Goal: Task Accomplishment & Management: Complete application form

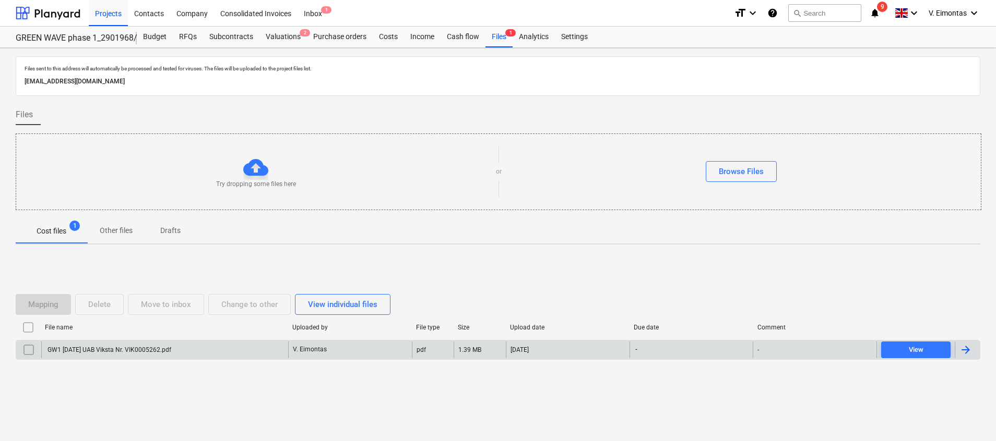
click at [188, 353] on div "GW1 [DATE] UAB Viksta Nr. VIK0005262.pdf" at bounding box center [164, 350] width 247 height 17
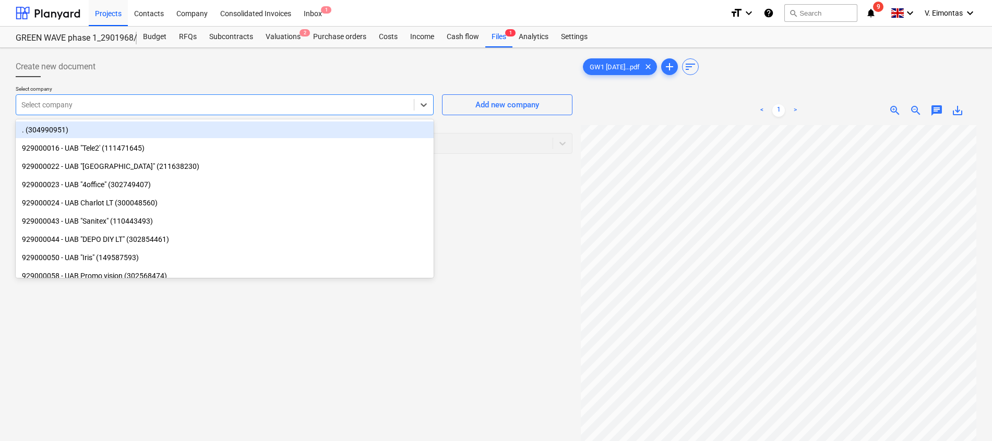
click at [184, 101] on div at bounding box center [214, 105] width 387 height 10
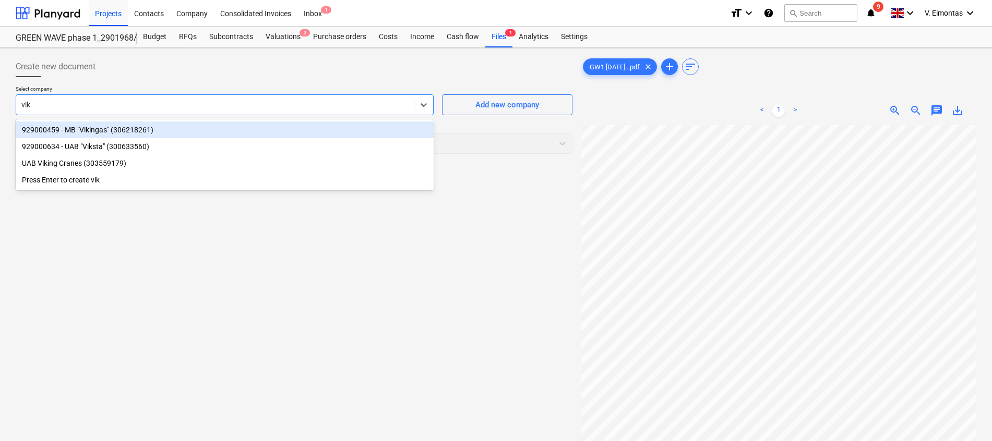
type input "viks"
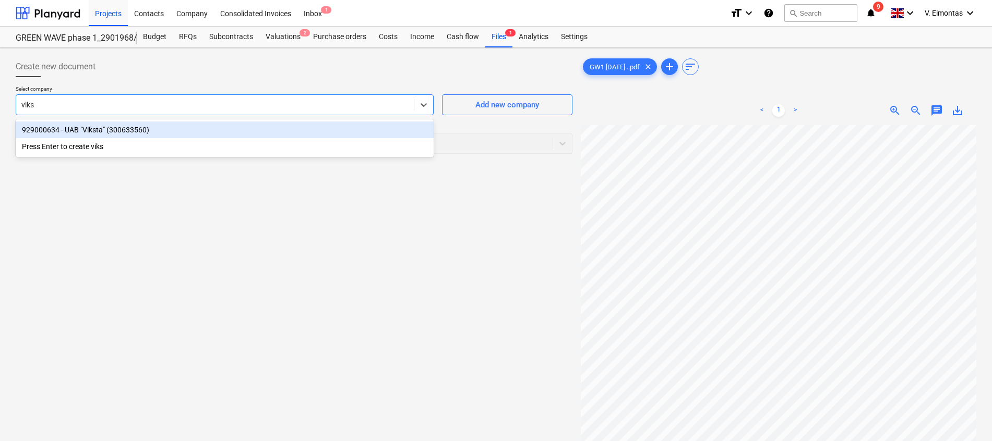
click at [164, 131] on div "929000634 - UAB "Viksta" (300633560)" at bounding box center [225, 130] width 418 height 17
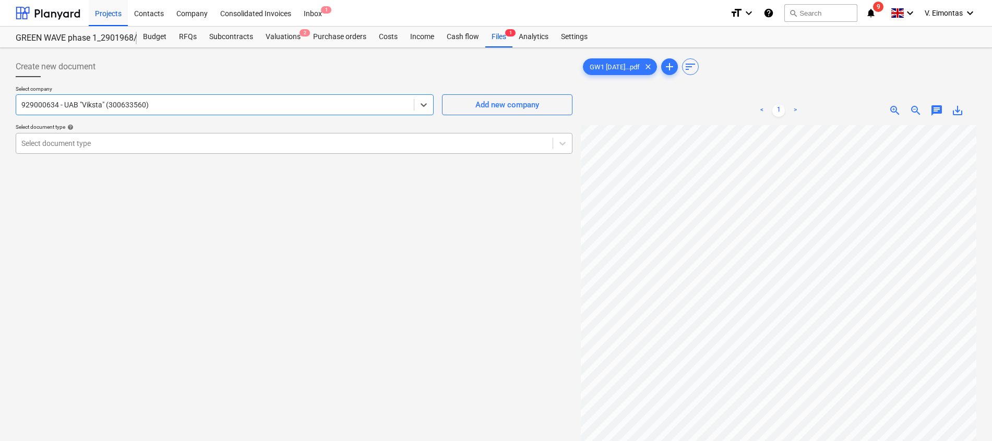
click at [139, 141] on div at bounding box center [284, 143] width 526 height 10
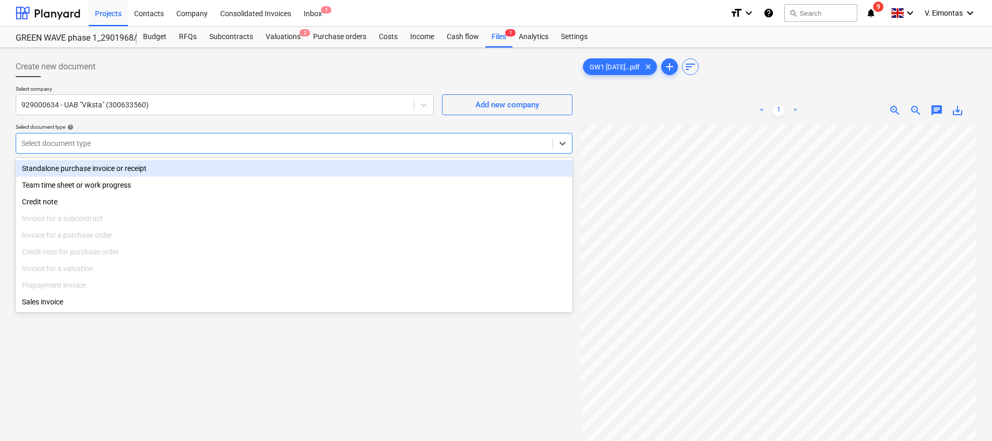
click at [109, 168] on div "Standalone purchase invoice or receipt" at bounding box center [294, 168] width 557 height 17
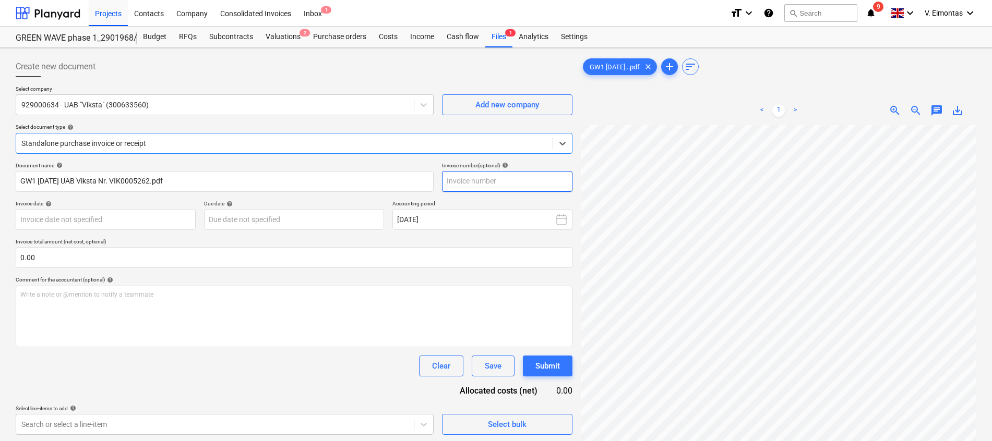
click at [482, 185] on input "text" at bounding box center [507, 181] width 130 height 21
type input "VIK0005262"
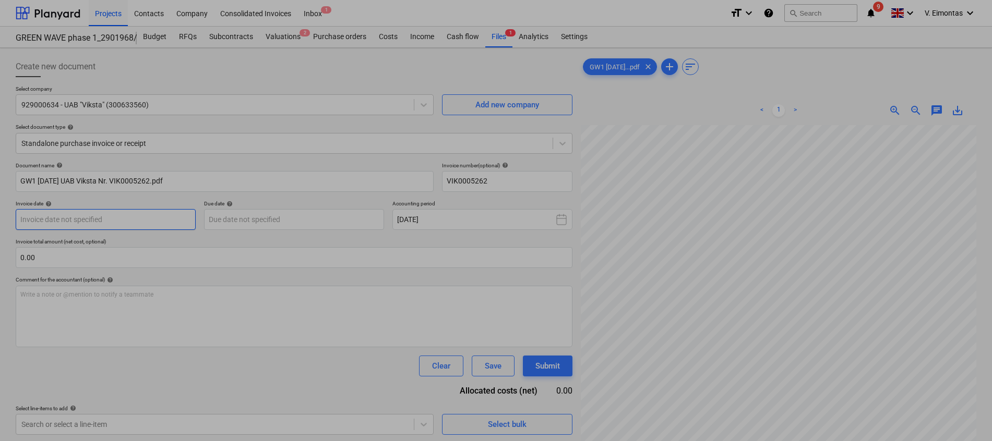
click at [147, 218] on body "Projects Contacts Company Consolidated Invoices Inbox 1 format_size keyboard_ar…" at bounding box center [496, 220] width 992 height 441
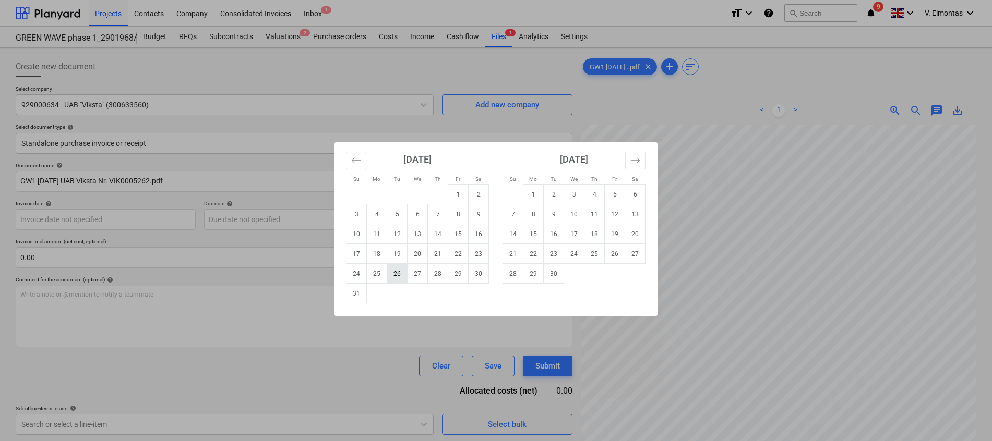
click at [396, 274] on td "26" at bounding box center [397, 274] width 20 height 20
type input "[DATE]"
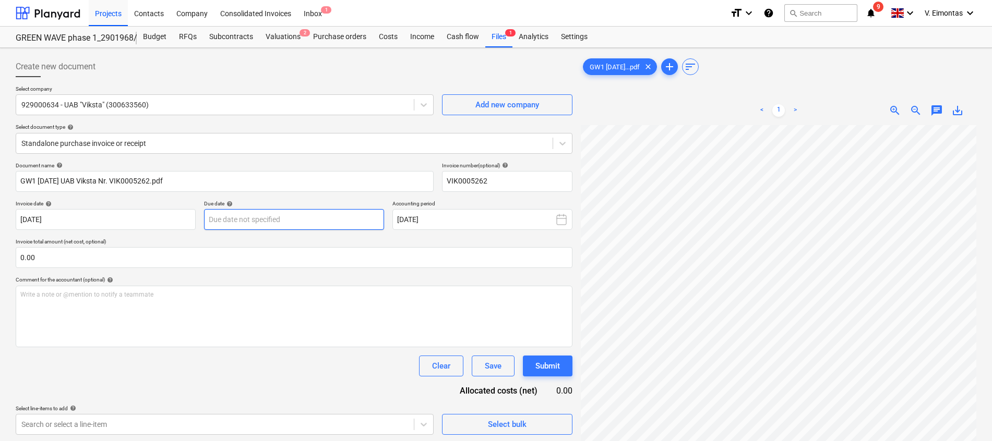
click at [273, 220] on body "Projects Contacts Company Consolidated Invoices Inbox 1 format_size keyboard_ar…" at bounding box center [496, 220] width 992 height 441
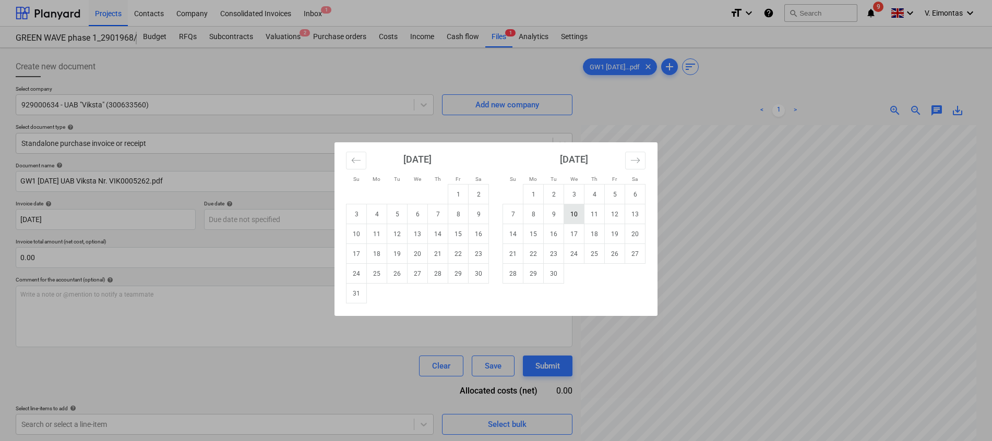
click at [569, 219] on td "10" at bounding box center [574, 215] width 20 height 20
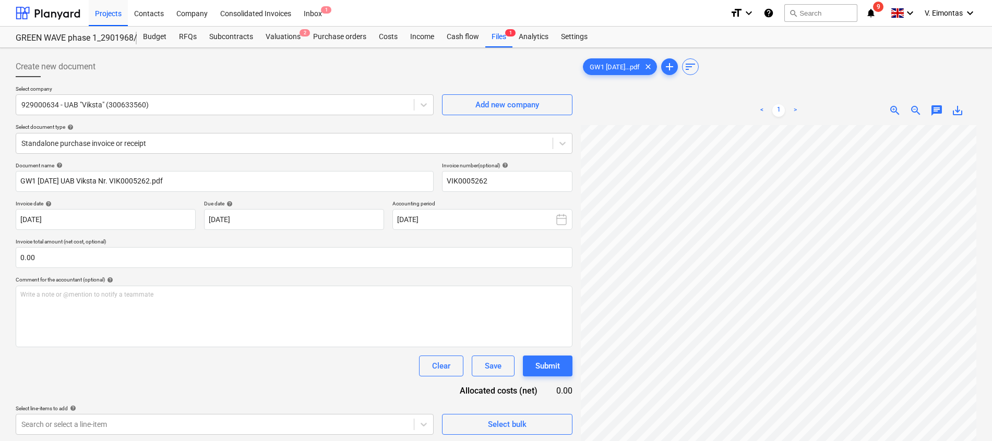
type input "[DATE]"
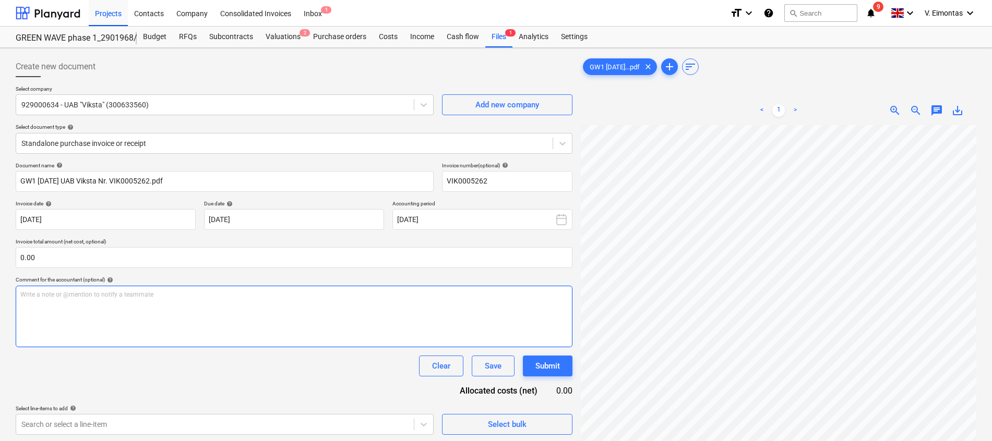
scroll to position [47, 76]
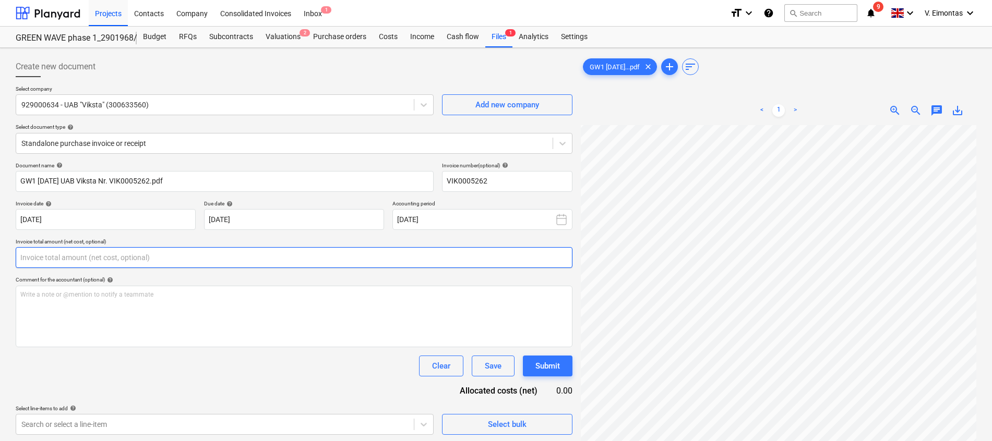
click at [206, 255] on input "text" at bounding box center [294, 257] width 557 height 21
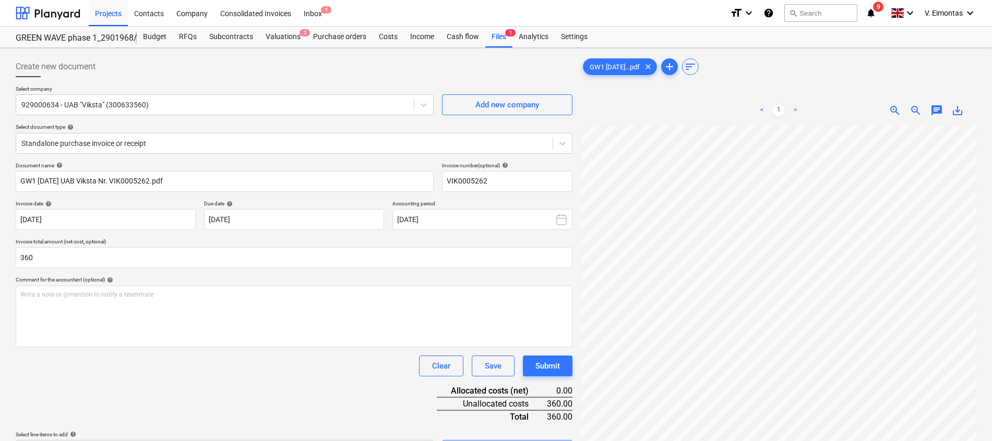
type input "360.00"
click at [202, 367] on div "Clear Save Submit" at bounding box center [294, 366] width 557 height 21
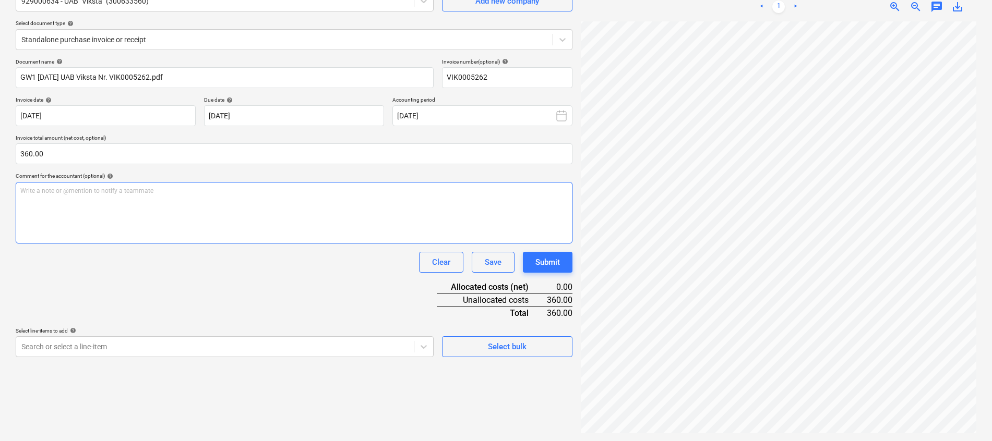
scroll to position [104, 0]
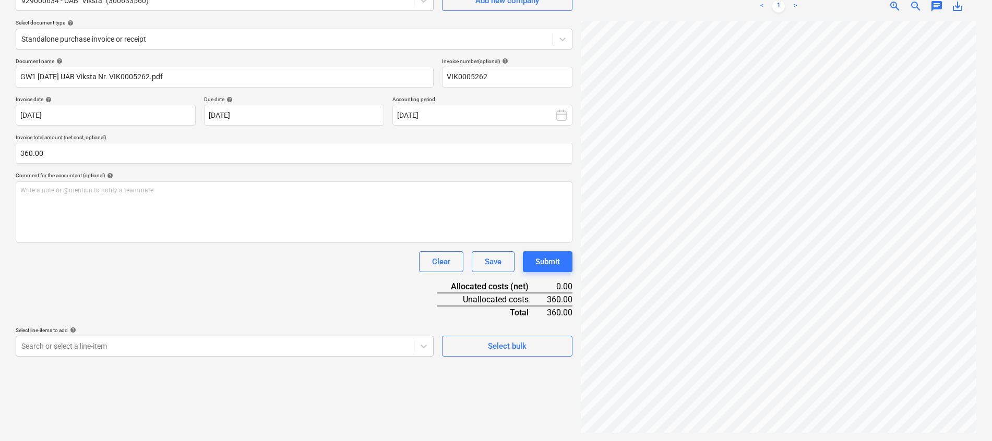
click at [301, 285] on div "Document name help GW1 [DATE] UAB Viksta Nr. VIK0005262.pdf Invoice number (opt…" at bounding box center [294, 207] width 557 height 299
click at [294, 337] on body "Projects Contacts Company Consolidated Invoices Inbox 1 format_size keyboard_ar…" at bounding box center [496, 116] width 992 height 441
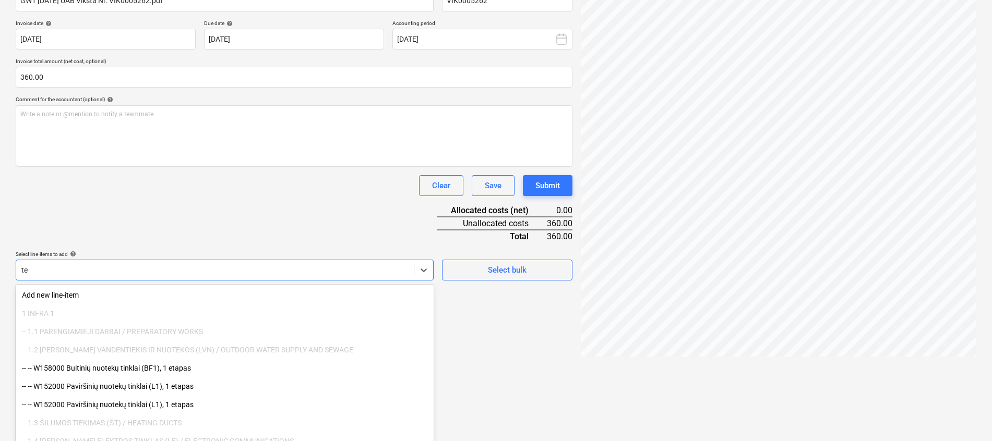
scroll to position [183, 0]
type input "t"
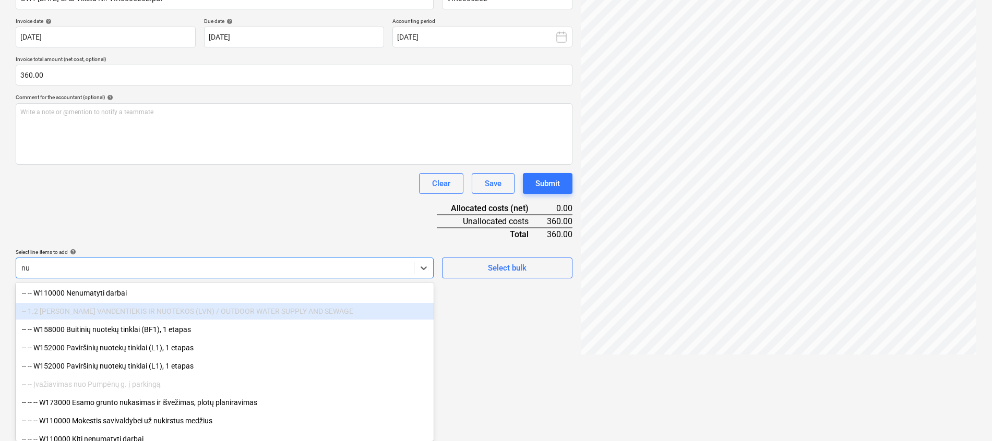
type input "n"
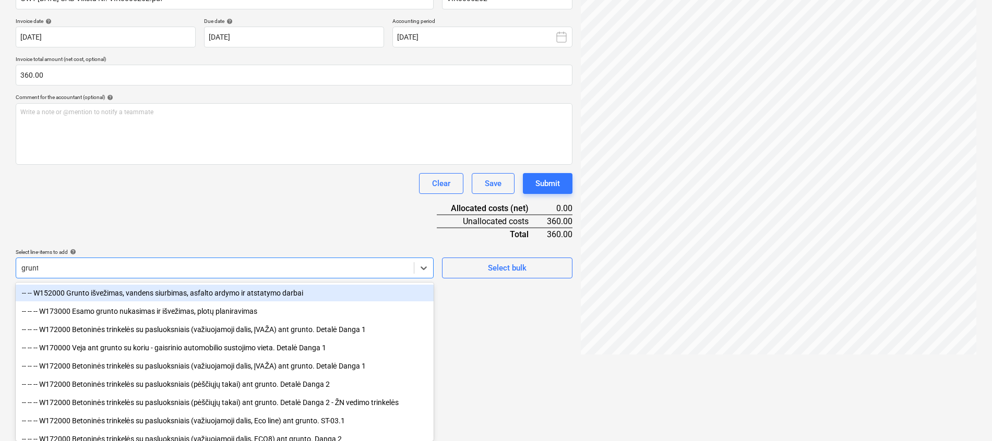
type input "grunto"
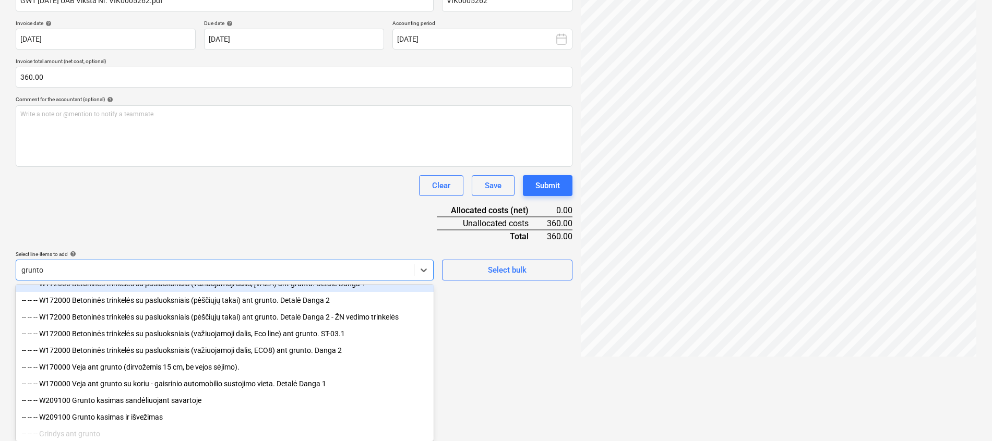
scroll to position [123, 0]
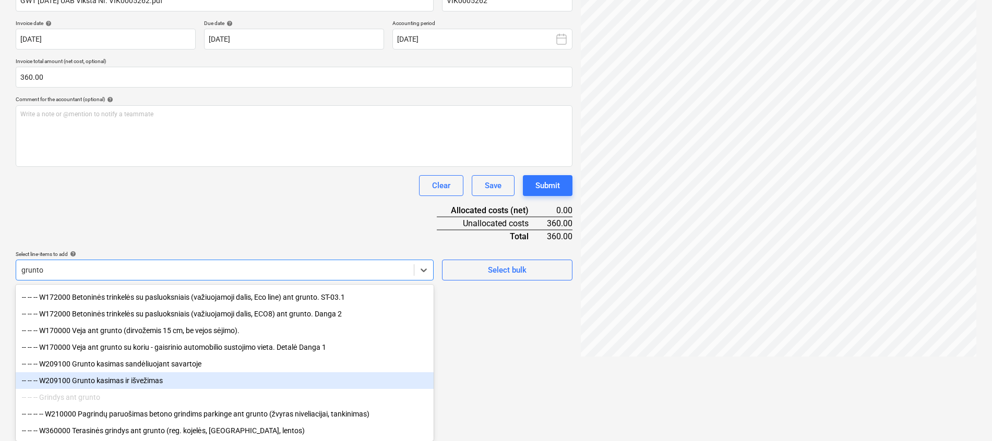
click at [160, 377] on div "-- -- -- W209100 Grunto kasimas ir išvežimas" at bounding box center [225, 381] width 418 height 17
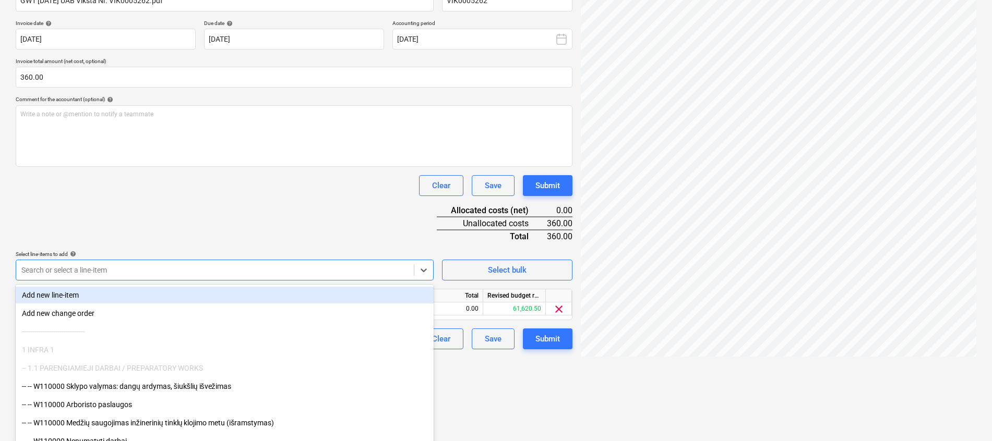
click at [255, 216] on div "Document name help GW1 [DATE] UAB Viksta Nr. VIK0005262.pdf Invoice number (opt…" at bounding box center [294, 166] width 557 height 368
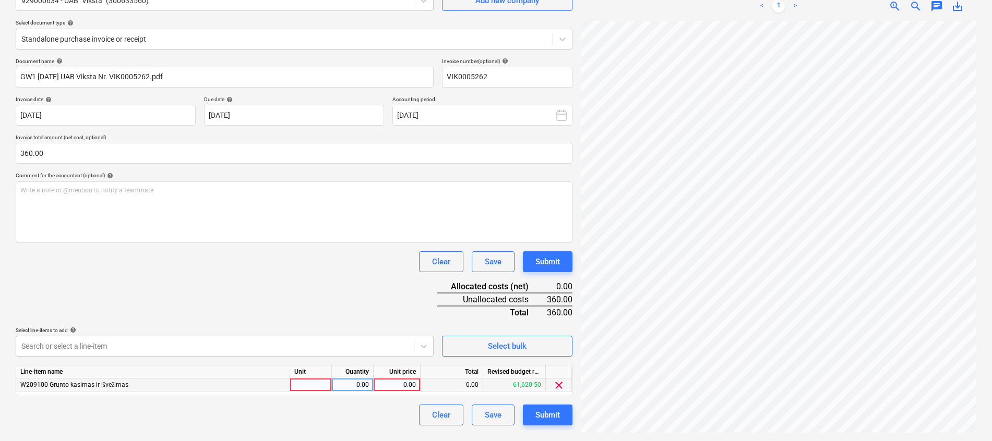
click at [560, 382] on span "clear" at bounding box center [559, 385] width 13 height 13
